Goal: Check status: Check status

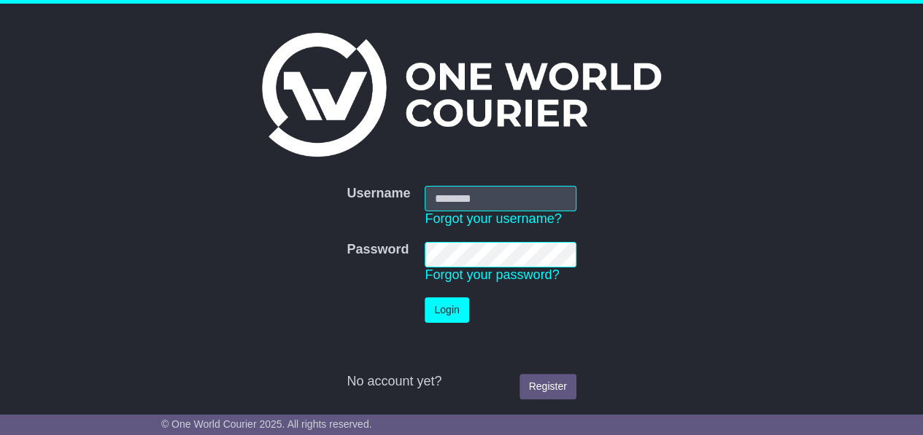
type input "**********"
click at [446, 314] on button "Login" at bounding box center [446, 311] width 44 height 26
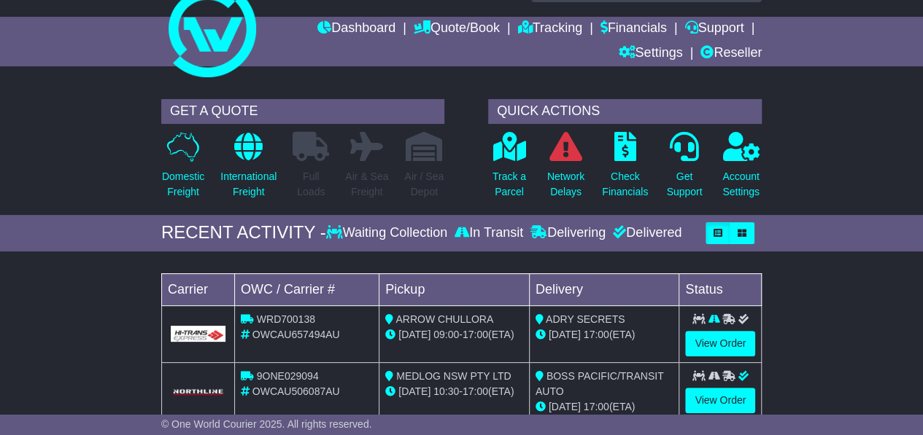
scroll to position [73, 0]
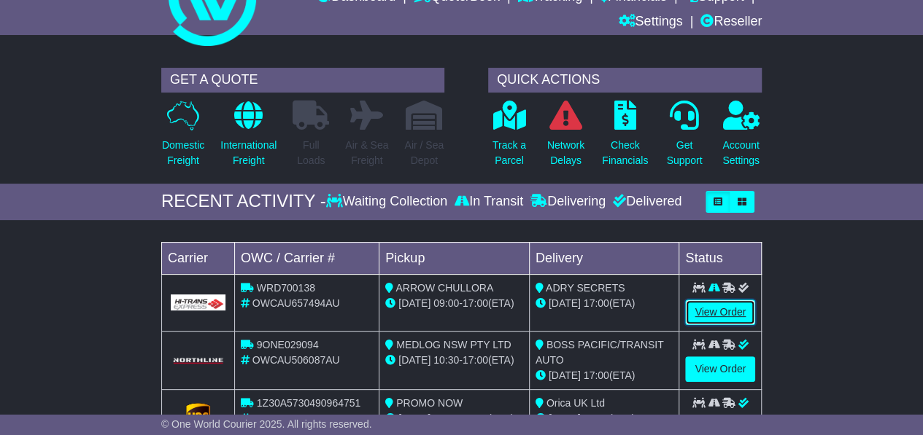
click at [715, 303] on link "View Order" at bounding box center [720, 313] width 70 height 26
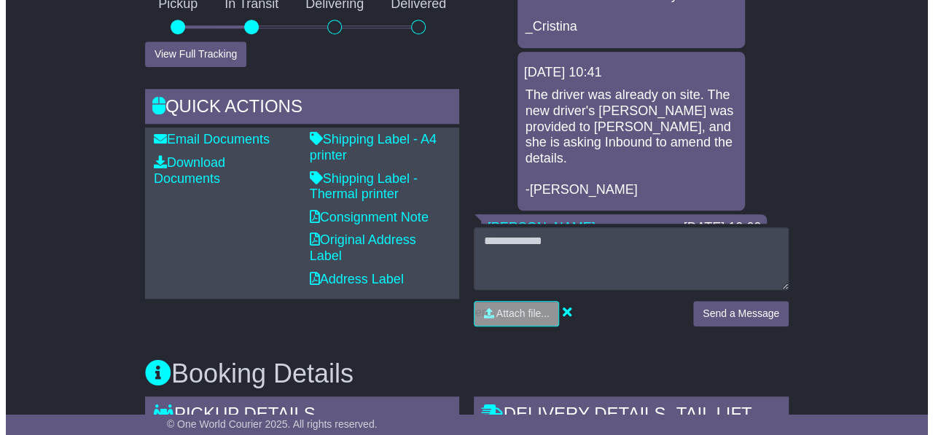
scroll to position [414, 0]
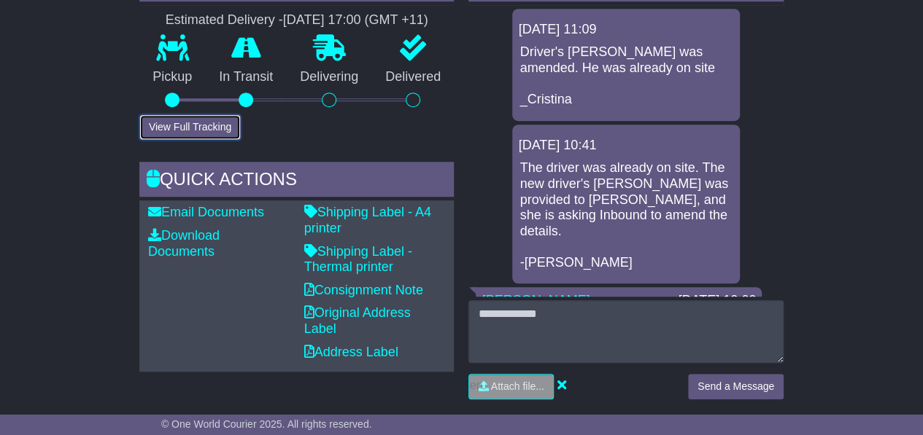
click at [178, 117] on button "View Full Tracking" at bounding box center [189, 127] width 101 height 26
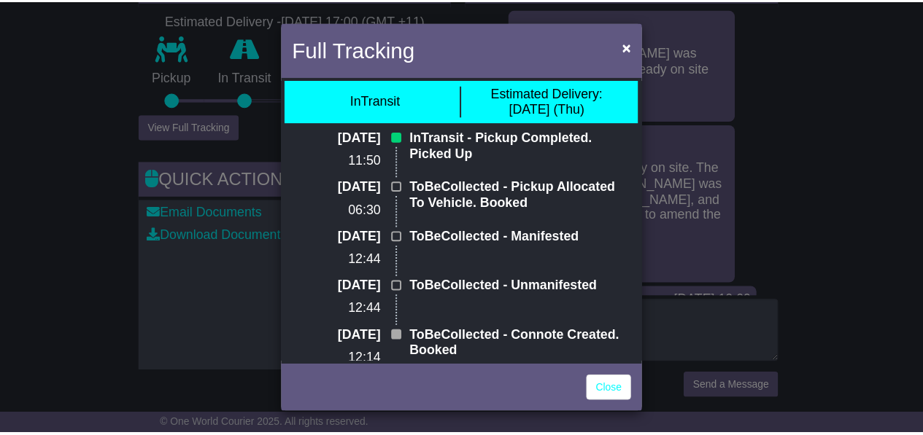
scroll to position [0, 0]
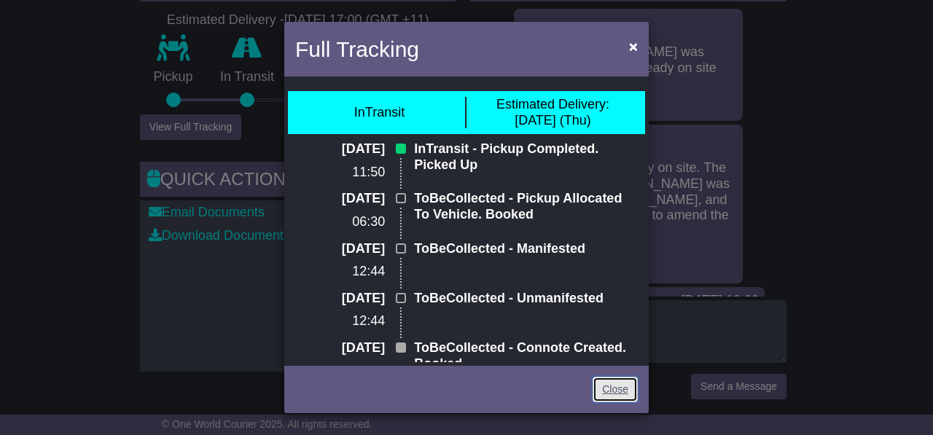
click at [606, 393] on link "Close" at bounding box center [615, 390] width 45 height 26
